Goal: Navigation & Orientation: Go to known website

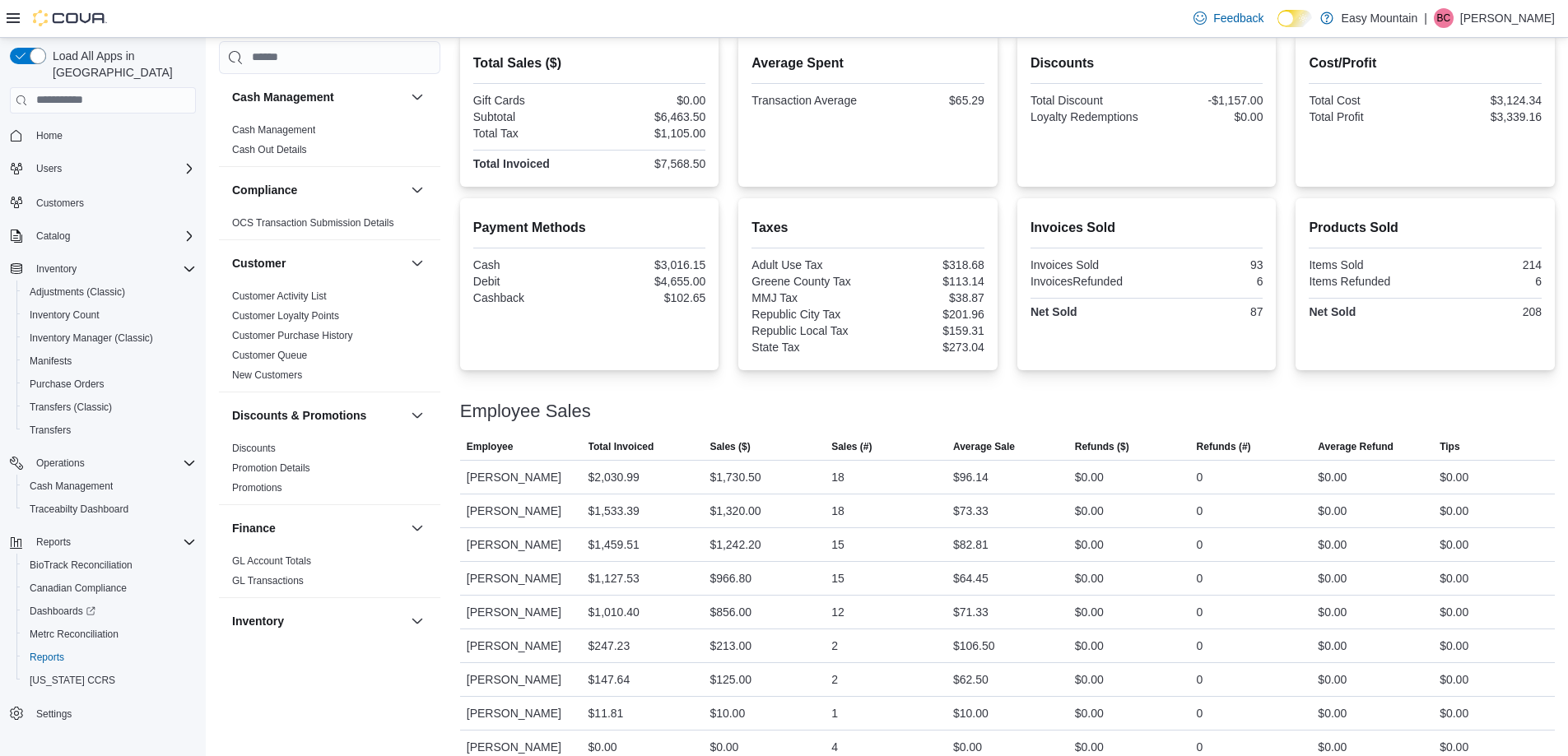
scroll to position [370, 0]
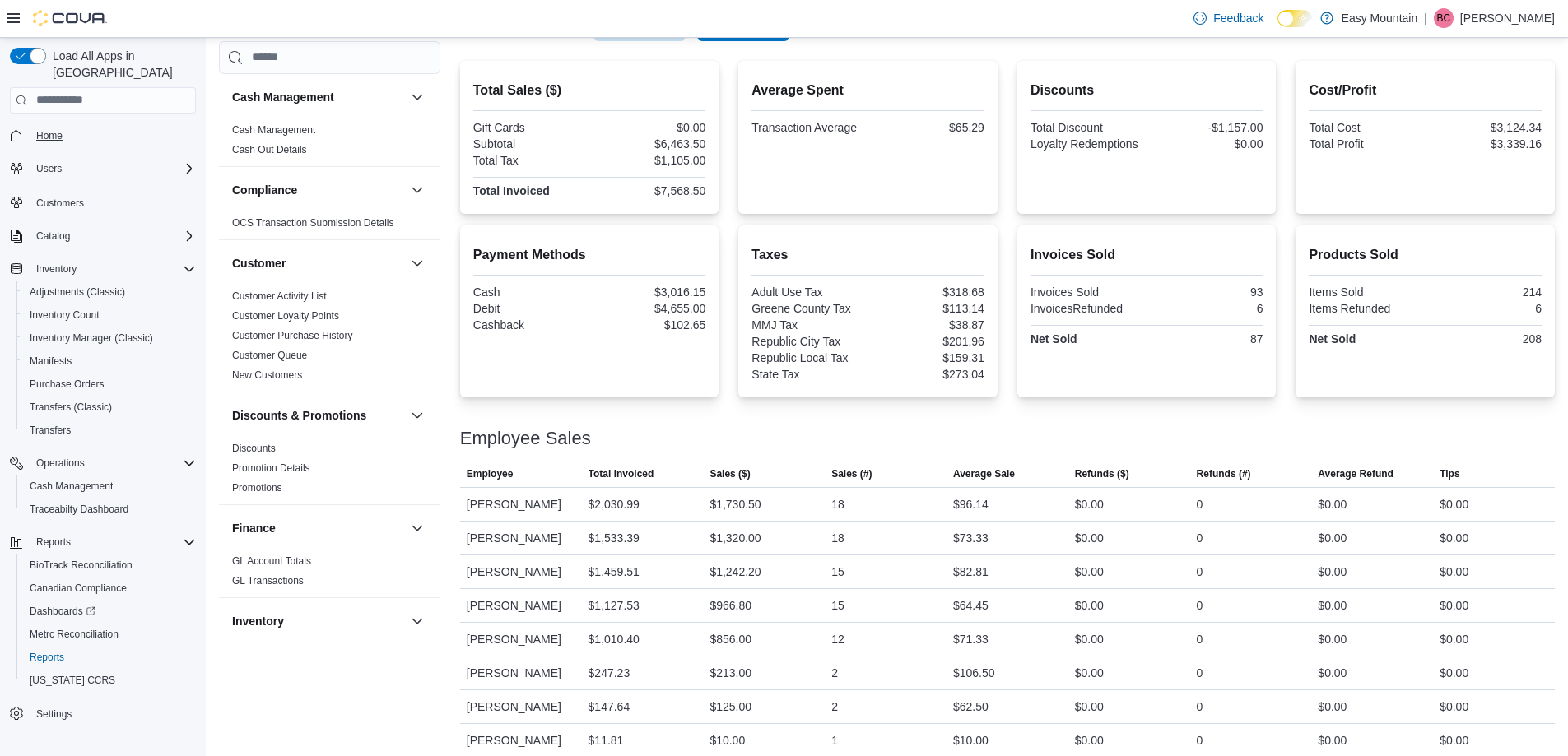
drag, startPoint x: 52, startPoint y: 108, endPoint x: 55, endPoint y: 118, distance: 10.4
click at [53, 125] on span "Home" at bounding box center [112, 135] width 166 height 20
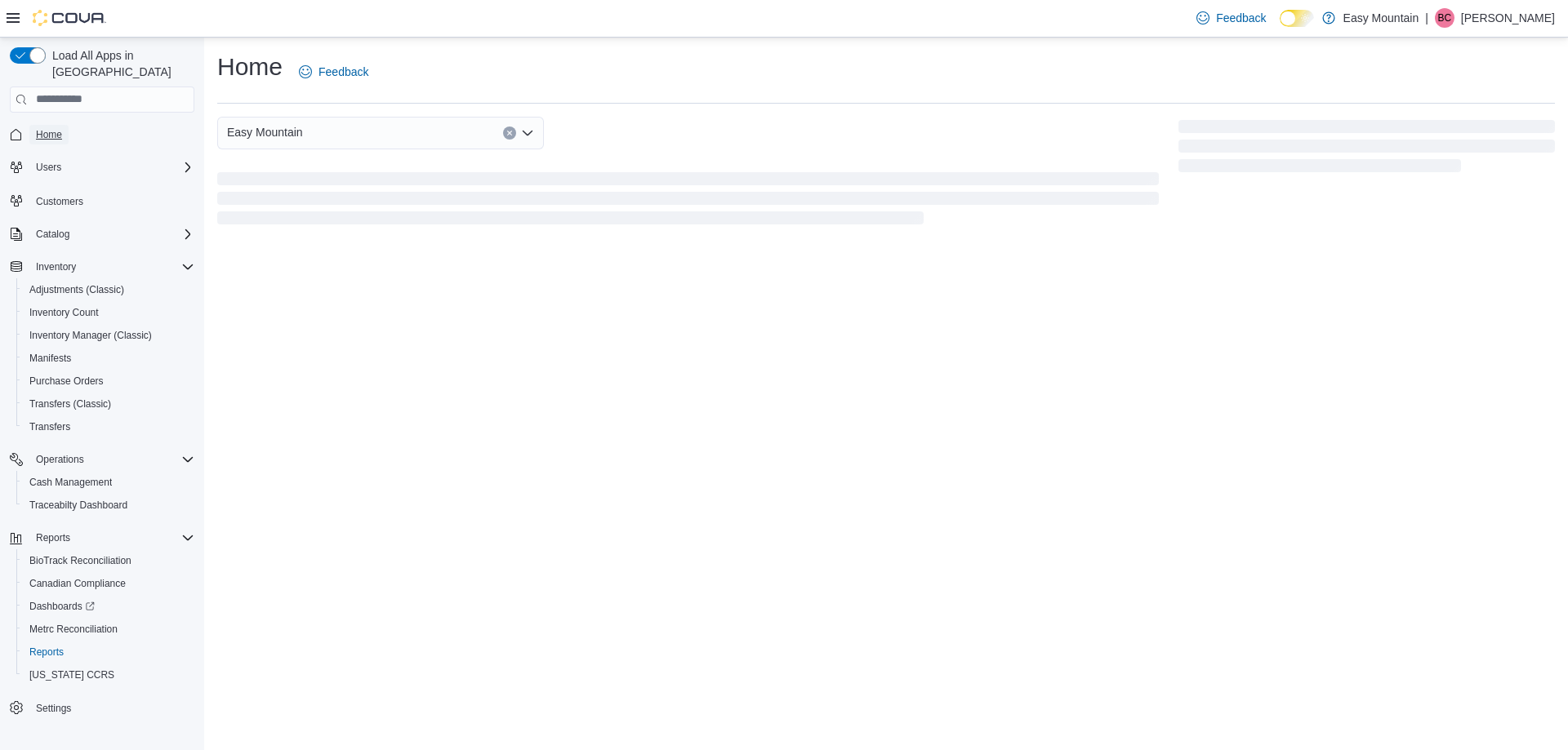
click at [54, 128] on span "Home" at bounding box center [49, 134] width 26 height 13
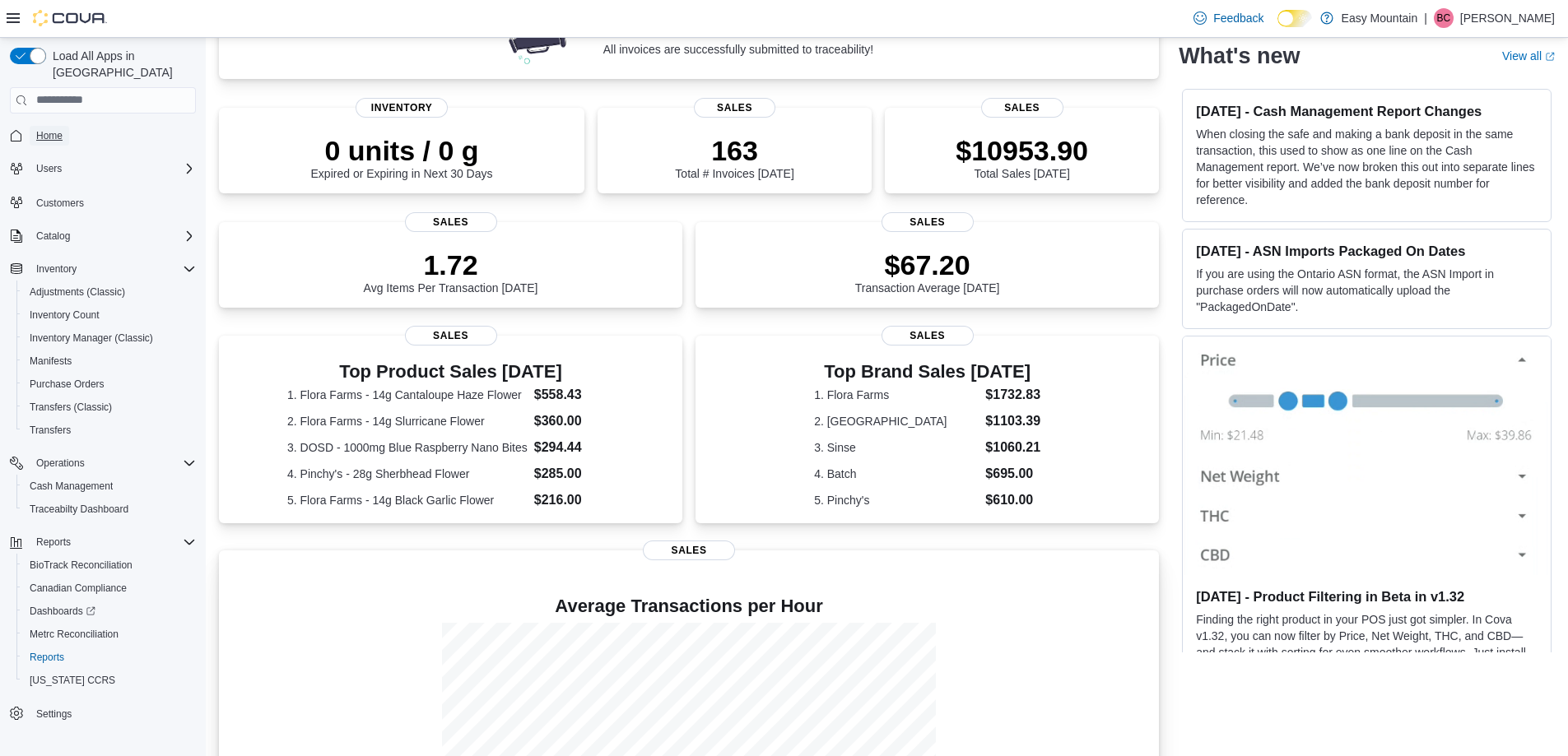
scroll to position [347, 0]
